Goal: Task Accomplishment & Management: Manage account settings

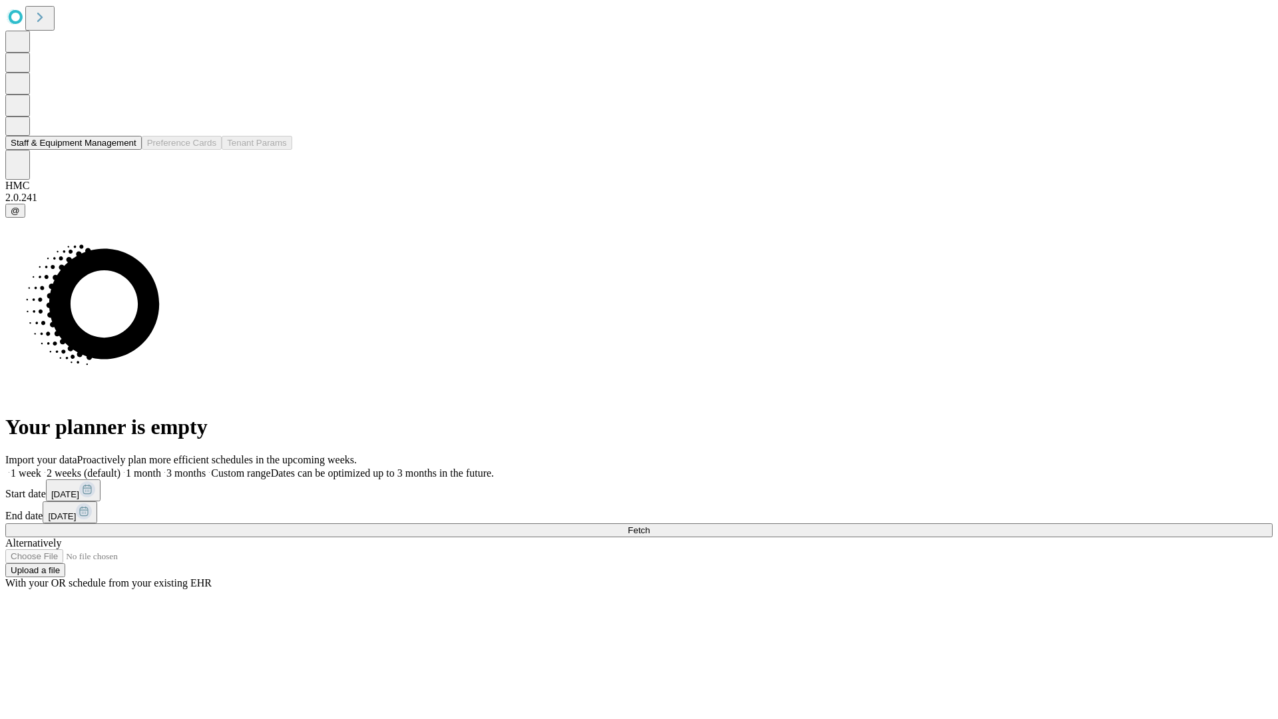
click at [127, 150] on button "Staff & Equipment Management" at bounding box center [73, 143] width 136 height 14
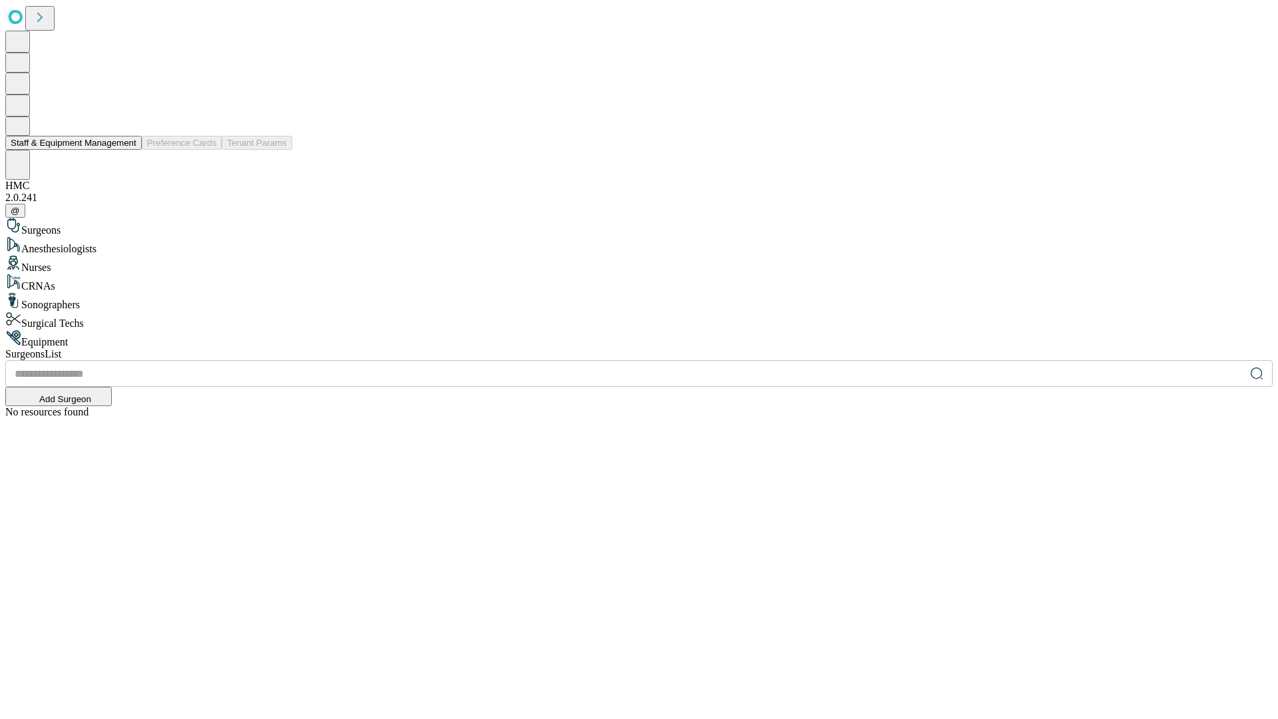
click at [127, 150] on button "Staff & Equipment Management" at bounding box center [73, 143] width 136 height 14
